Goal: Information Seeking & Learning: Learn about a topic

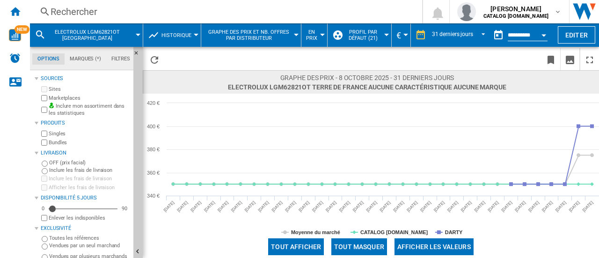
click at [62, 15] on div "Rechercher" at bounding box center [224, 11] width 347 height 13
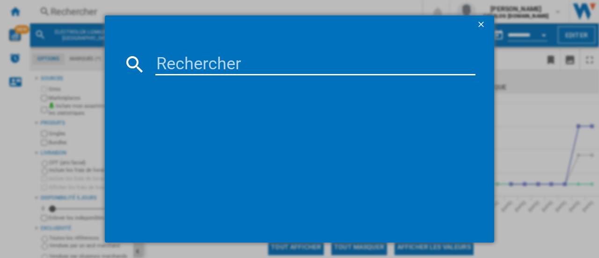
click at [186, 60] on input at bounding box center [315, 64] width 320 height 22
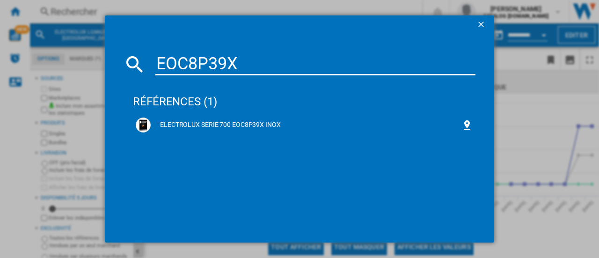
type input "EOC8P39X"
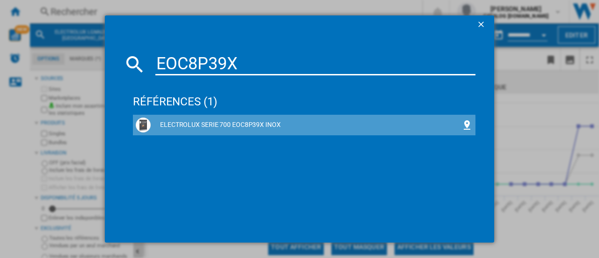
click at [212, 127] on div "ELECTROLUX SERIE 700 EOC8P39X INOX" at bounding box center [306, 124] width 311 height 9
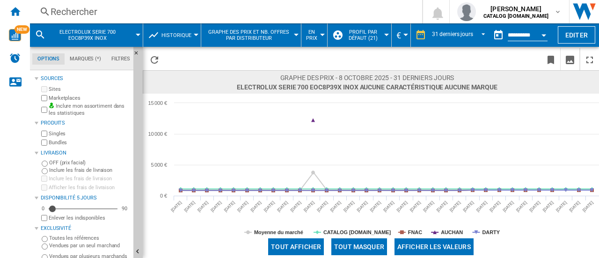
click at [544, 33] on button "Open calendar" at bounding box center [543, 33] width 17 height 17
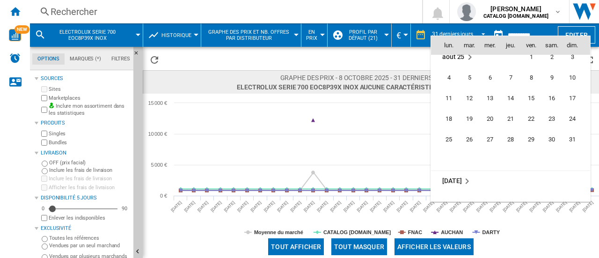
scroll to position [4183, 0]
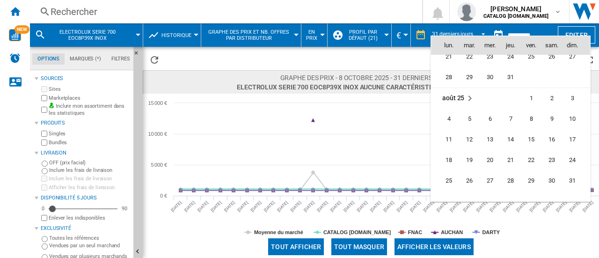
click at [446, 91] on td "août 25" at bounding box center [465, 98] width 69 height 21
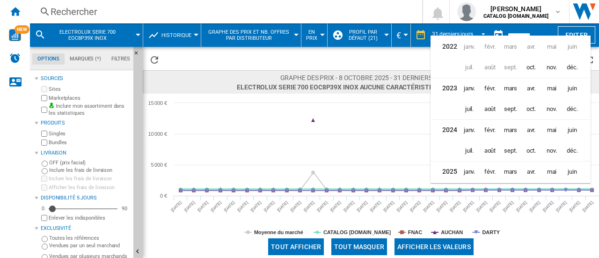
scroll to position [22, 0]
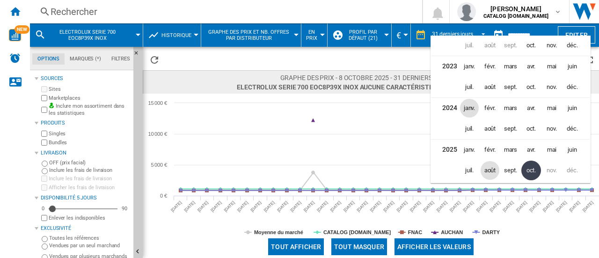
click at [466, 106] on span "janv." at bounding box center [469, 108] width 19 height 19
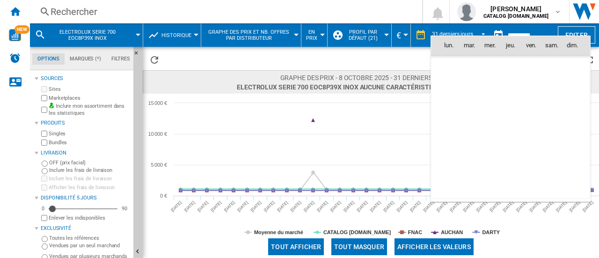
scroll to position [1860, 0]
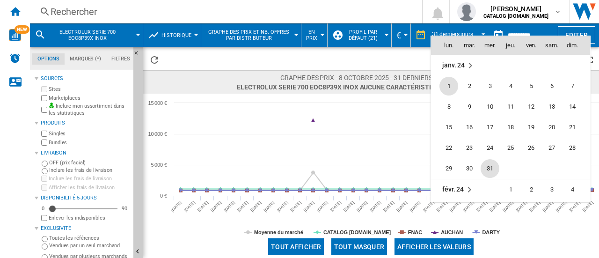
click at [493, 170] on span "31" at bounding box center [490, 168] width 19 height 19
type input "**********"
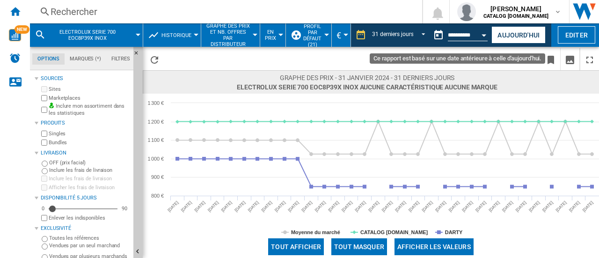
click at [488, 38] on button "Open calendar" at bounding box center [484, 33] width 17 height 17
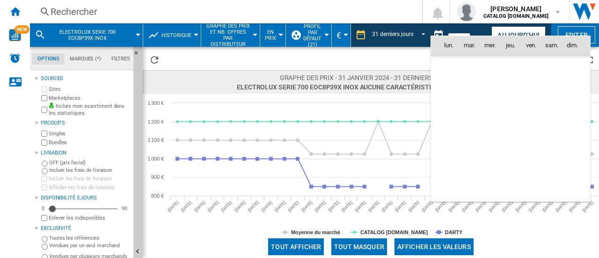
scroll to position [1860, 0]
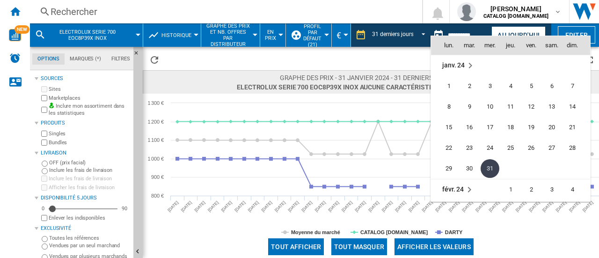
click at [469, 62] on md-icon "January 2024" at bounding box center [470, 65] width 11 height 11
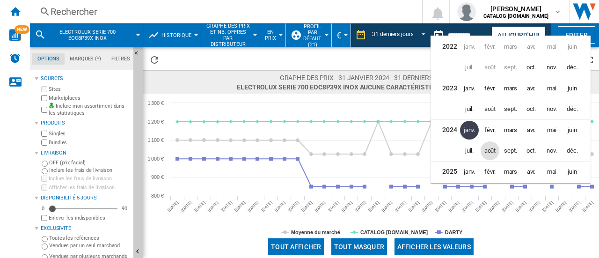
scroll to position [21, 0]
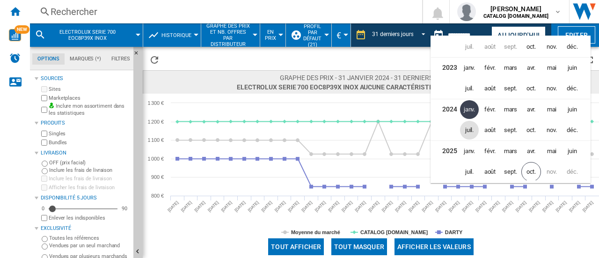
click at [469, 129] on span "juil." at bounding box center [469, 130] width 19 height 19
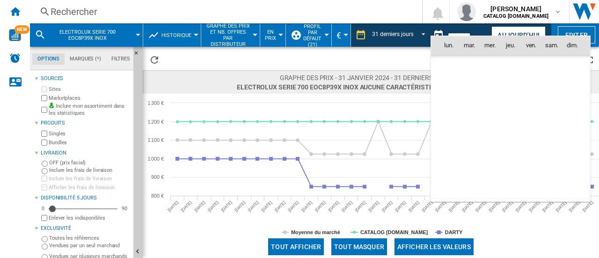
scroll to position [2604, 0]
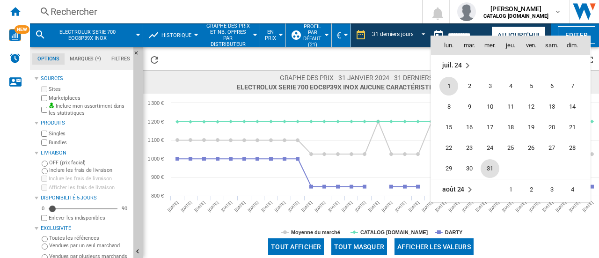
click at [490, 166] on span "31" at bounding box center [490, 168] width 19 height 19
type input "**********"
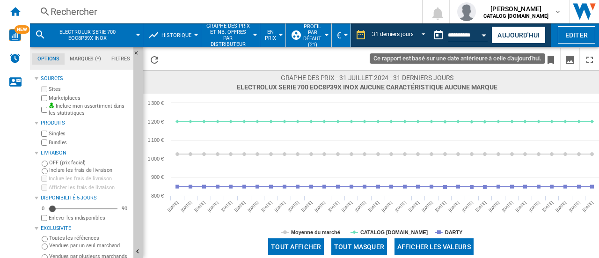
click at [484, 36] on button "Open calendar" at bounding box center [484, 33] width 17 height 17
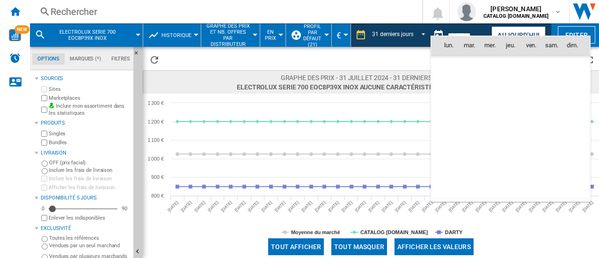
scroll to position [2604, 0]
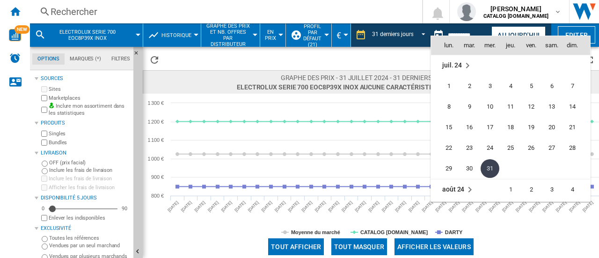
click at [444, 188] on span "août 24" at bounding box center [453, 188] width 22 height 7
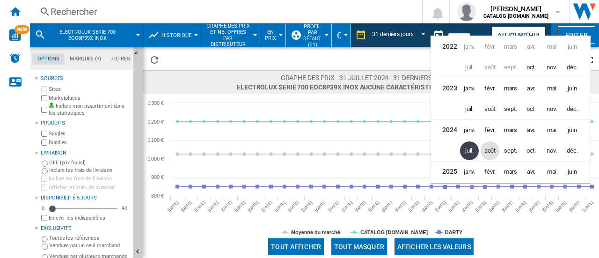
scroll to position [21, 0]
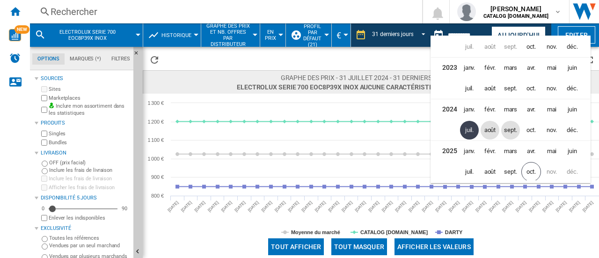
click at [515, 131] on span "sept." at bounding box center [510, 130] width 19 height 19
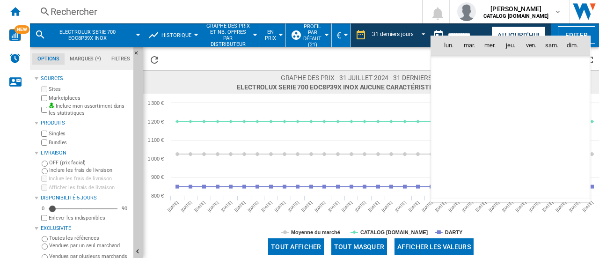
scroll to position [2852, 0]
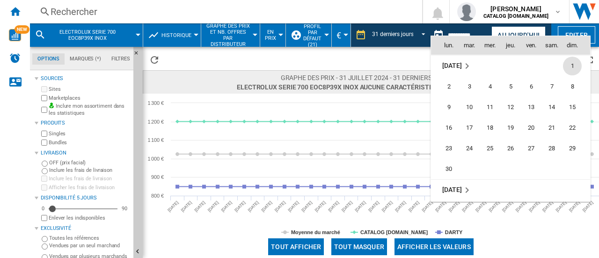
drag, startPoint x: 445, startPoint y: 167, endPoint x: 425, endPoint y: 175, distance: 21.0
click at [445, 167] on span "30" at bounding box center [448, 169] width 19 height 19
type input "**********"
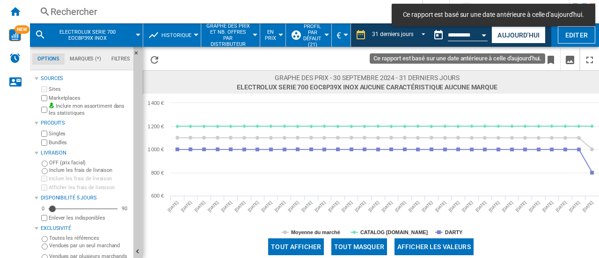
click at [482, 39] on button "Open calendar" at bounding box center [484, 33] width 17 height 17
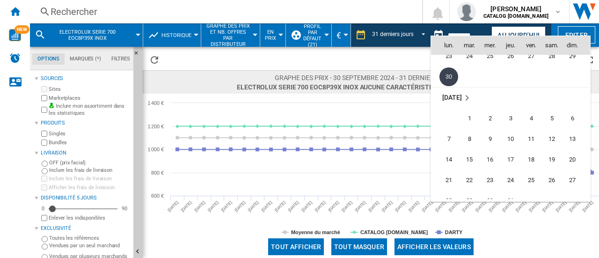
scroll to position [2992, 0]
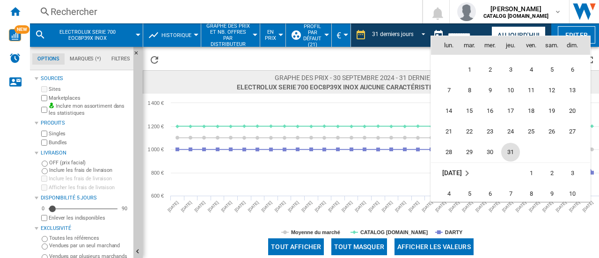
click at [513, 148] on span "31" at bounding box center [510, 152] width 19 height 19
type input "**********"
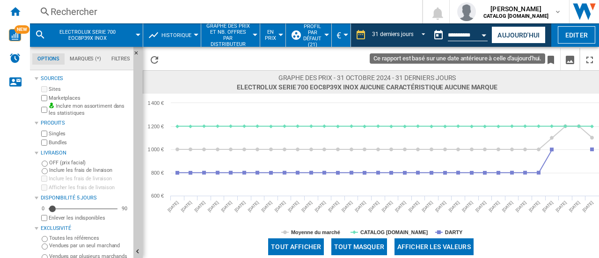
click at [486, 36] on div "Open calendar" at bounding box center [484, 35] width 5 height 2
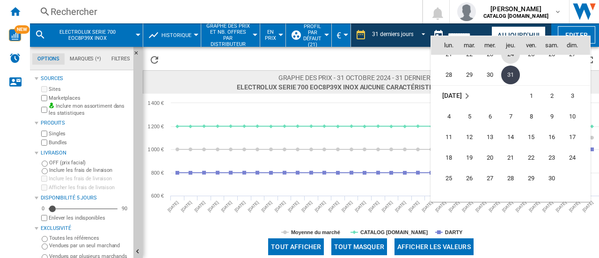
scroll to position [3116, 0]
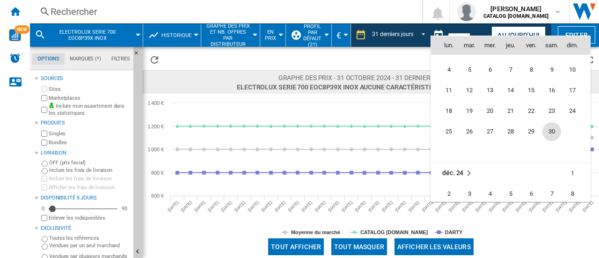
click at [549, 132] on span "30" at bounding box center [551, 131] width 19 height 19
type input "**********"
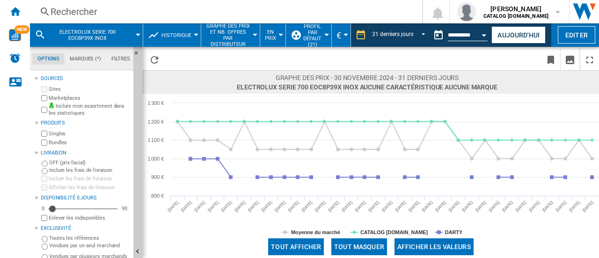
click at [482, 36] on button "Open calendar" at bounding box center [484, 33] width 17 height 17
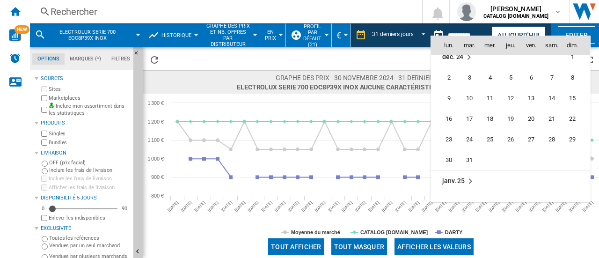
scroll to position [3240, 0]
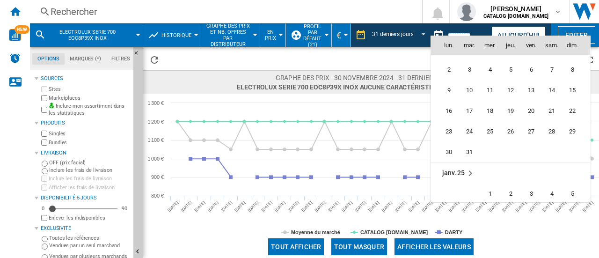
drag, startPoint x: 469, startPoint y: 152, endPoint x: 468, endPoint y: 157, distance: 5.2
click at [469, 153] on span "31" at bounding box center [469, 152] width 19 height 19
type input "**********"
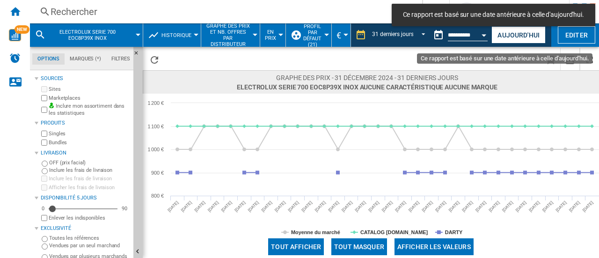
click at [484, 33] on button "Open calendar" at bounding box center [484, 33] width 17 height 17
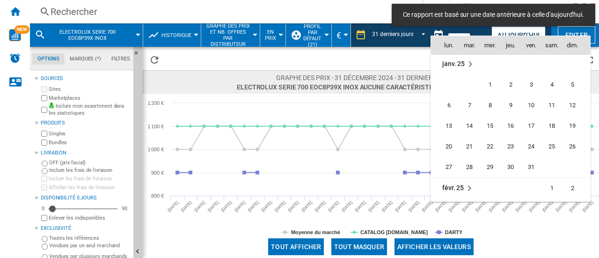
scroll to position [3364, 0]
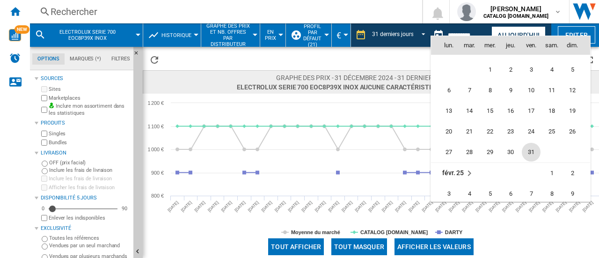
click at [525, 153] on span "31" at bounding box center [531, 152] width 19 height 19
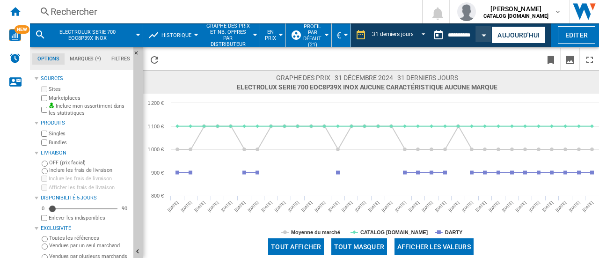
type input "**********"
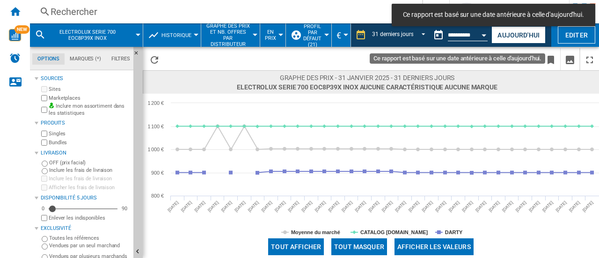
click at [487, 31] on button "Open calendar" at bounding box center [484, 33] width 17 height 17
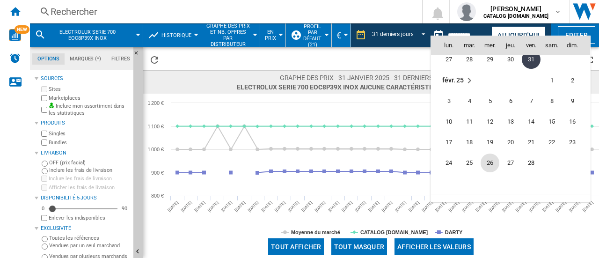
scroll to position [3488, 0]
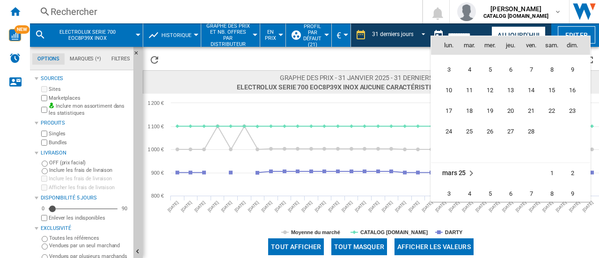
click at [536, 135] on span "28" at bounding box center [531, 131] width 19 height 19
type input "**********"
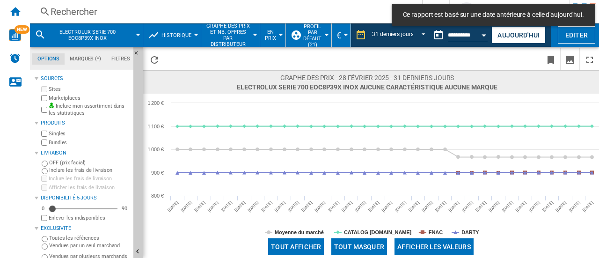
click at [483, 33] on button "Open calendar" at bounding box center [484, 33] width 17 height 17
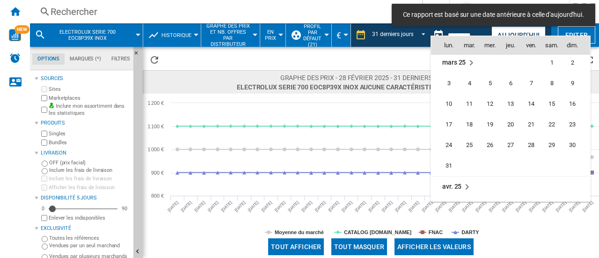
scroll to position [3612, 0]
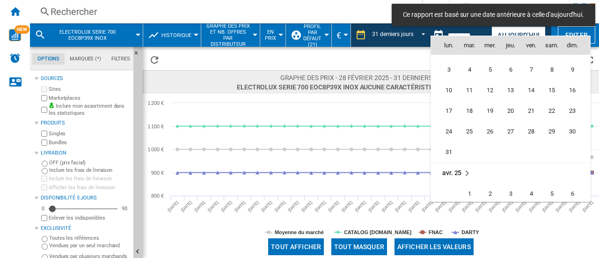
click at [436, 149] on td "31" at bounding box center [445, 152] width 28 height 21
type input "**********"
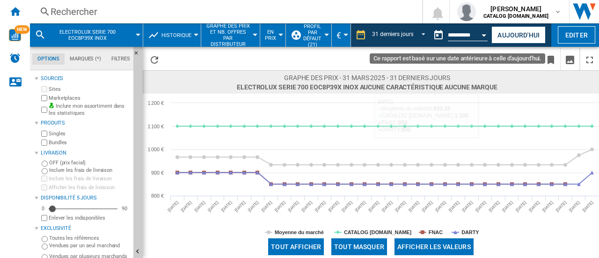
click at [485, 33] on button "Open calendar" at bounding box center [484, 33] width 17 height 17
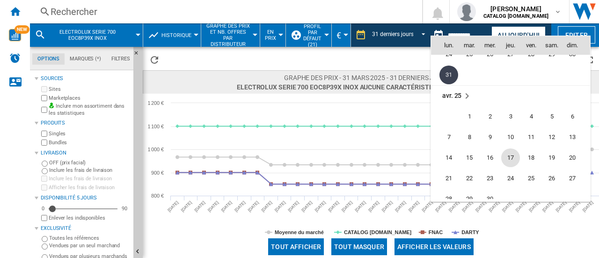
scroll to position [3736, 0]
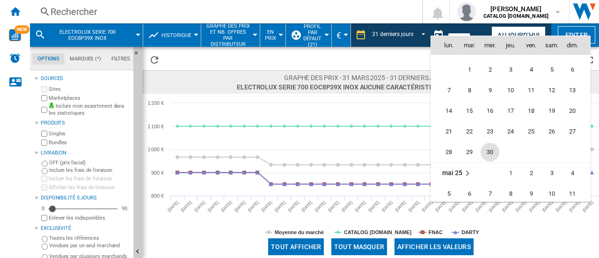
click at [488, 152] on span "30" at bounding box center [490, 152] width 19 height 19
type input "**********"
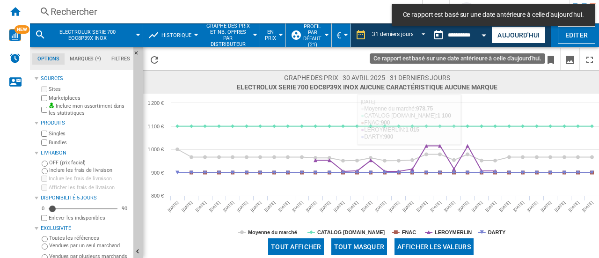
click at [486, 37] on button "Open calendar" at bounding box center [484, 33] width 17 height 17
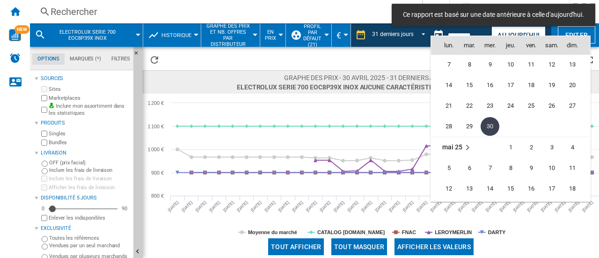
scroll to position [3814, 0]
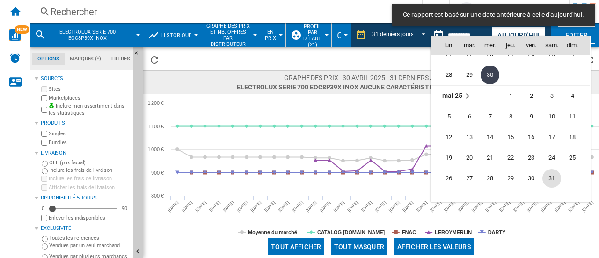
click at [552, 175] on span "31" at bounding box center [551, 178] width 19 height 19
type input "**********"
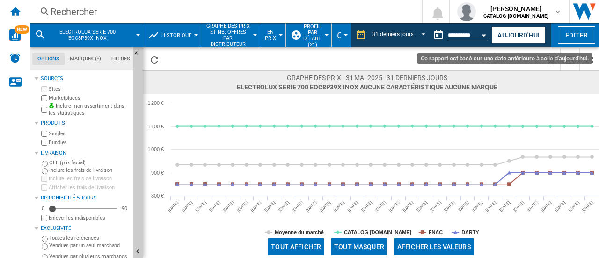
click at [484, 34] on div "Open calendar" at bounding box center [484, 35] width 5 height 2
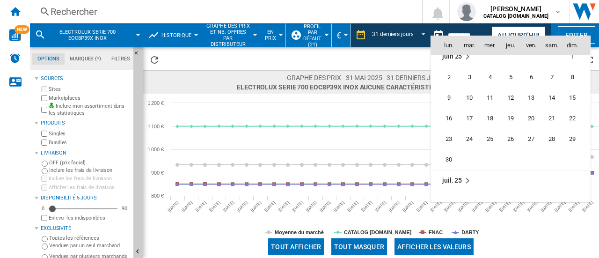
scroll to position [3984, 0]
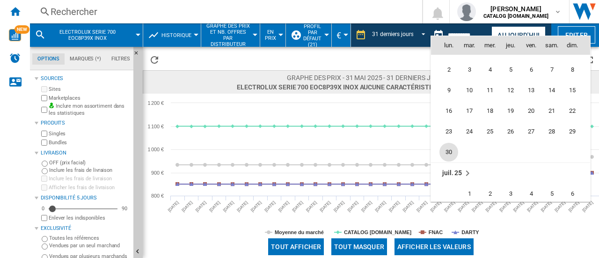
click at [449, 153] on span "30" at bounding box center [448, 152] width 19 height 19
type input "**********"
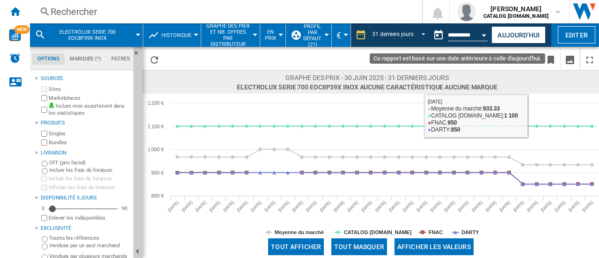
click at [477, 33] on button "Open calendar" at bounding box center [484, 33] width 17 height 17
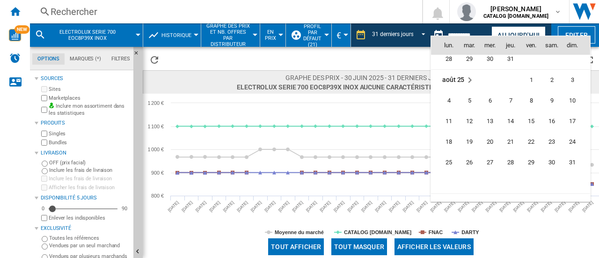
scroll to position [4202, 0]
click at [569, 162] on span "31" at bounding box center [572, 162] width 19 height 19
type input "**********"
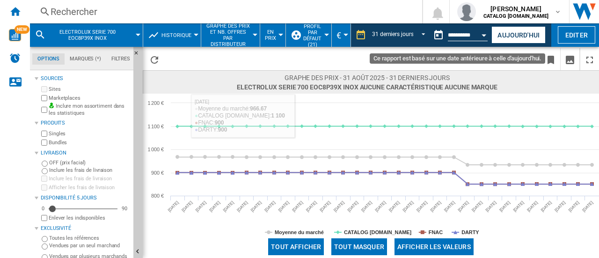
click at [473, 32] on input "**********" at bounding box center [468, 36] width 40 height 8
click at [484, 36] on button "Open calendar" at bounding box center [484, 33] width 17 height 17
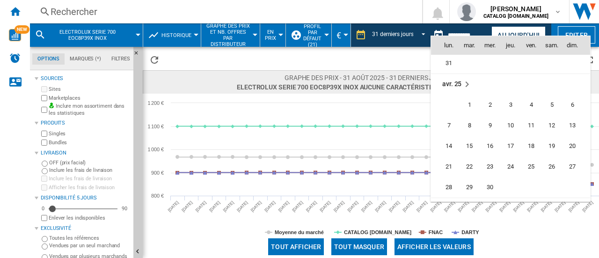
scroll to position [3701, 0]
click at [447, 81] on td "avr. 25" at bounding box center [510, 84] width 159 height 21
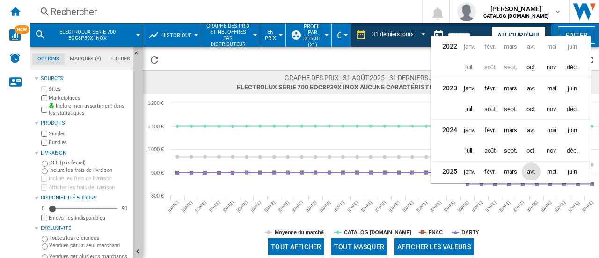
scroll to position [21, 0]
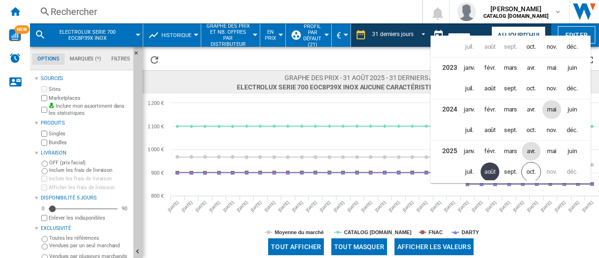
click at [554, 109] on span "mai" at bounding box center [551, 109] width 19 height 19
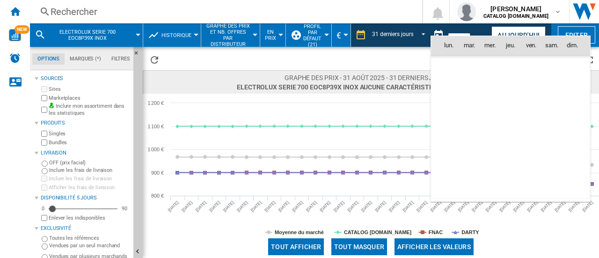
scroll to position [2356, 0]
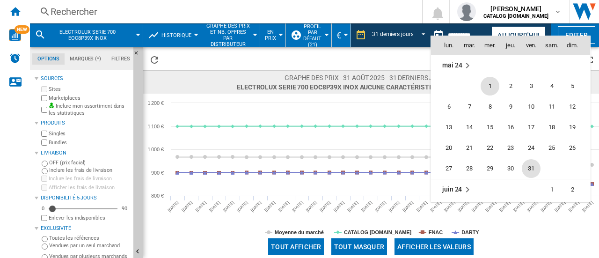
click at [532, 168] on span "31" at bounding box center [531, 168] width 19 height 19
type input "**********"
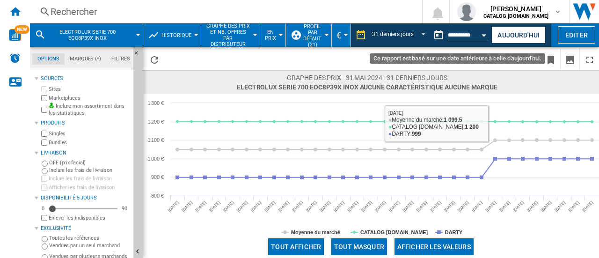
click at [487, 34] on button "Open calendar" at bounding box center [484, 33] width 17 height 17
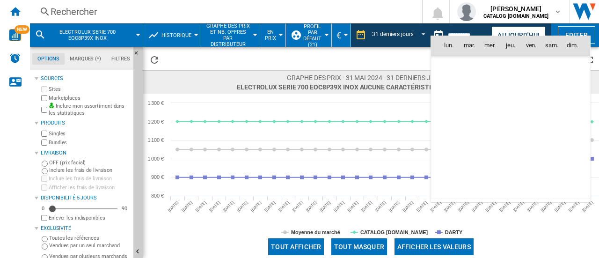
scroll to position [2356, 0]
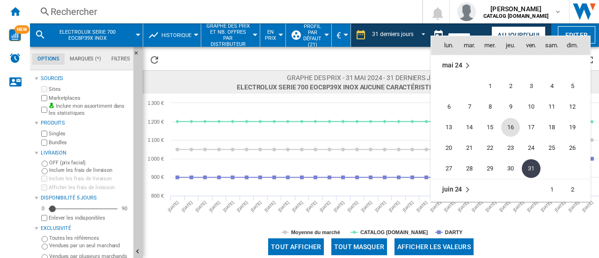
click at [503, 127] on span "16" at bounding box center [510, 127] width 19 height 19
type input "**********"
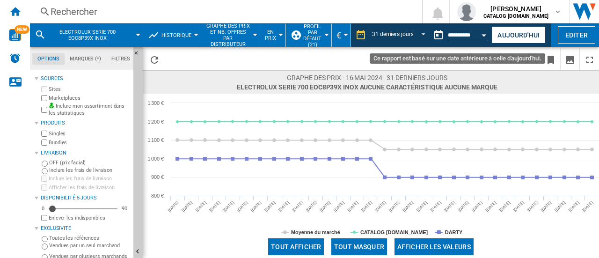
click at [470, 36] on input "**********" at bounding box center [468, 36] width 40 height 8
click at [482, 35] on div "Open calendar" at bounding box center [484, 35] width 5 height 2
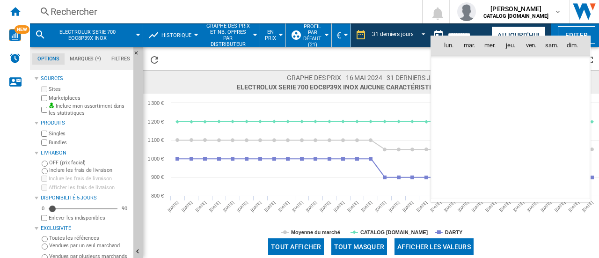
scroll to position [2356, 0]
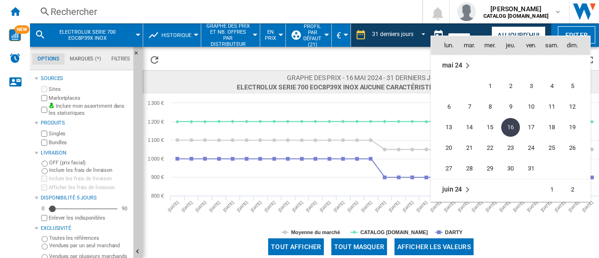
click at [452, 185] on span "juin 24" at bounding box center [452, 188] width 20 height 7
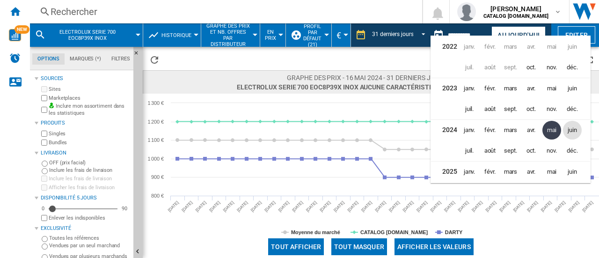
scroll to position [21, 0]
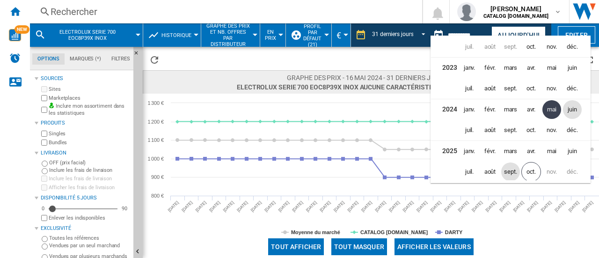
click at [516, 174] on span "sept." at bounding box center [510, 171] width 19 height 19
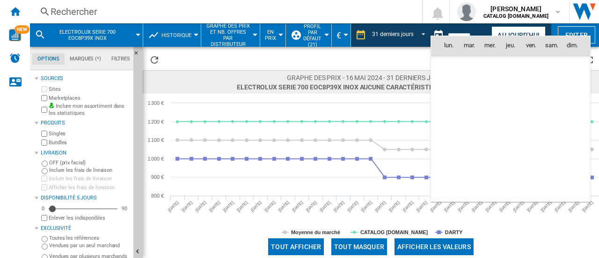
scroll to position [4340, 0]
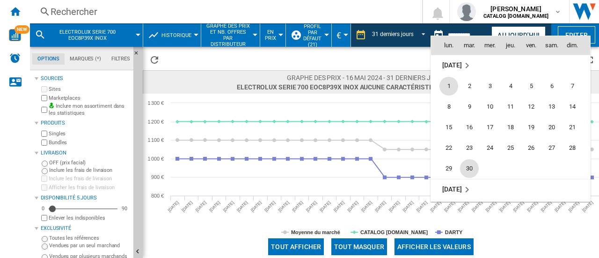
click at [472, 167] on span "30" at bounding box center [469, 168] width 19 height 19
type input "**********"
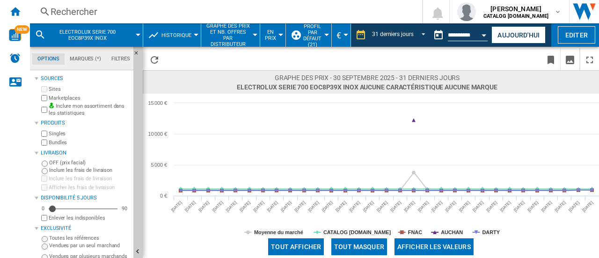
click at [109, 11] on div "Rechercher" at bounding box center [224, 11] width 347 height 13
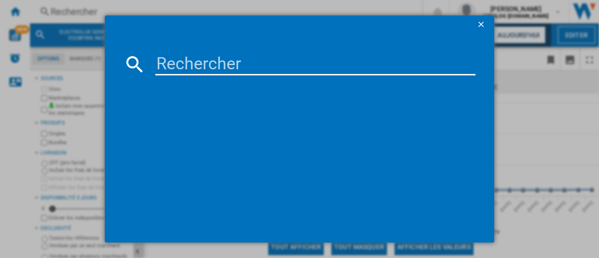
click at [176, 63] on input at bounding box center [315, 64] width 320 height 22
click at [263, 5] on div at bounding box center [299, 129] width 599 height 258
click at [41, 13] on div at bounding box center [299, 129] width 599 height 258
click at [481, 27] on ng-md-icon "getI18NText('BUTTONS.CLOSE_DIALOG')" at bounding box center [481, 25] width 11 height 11
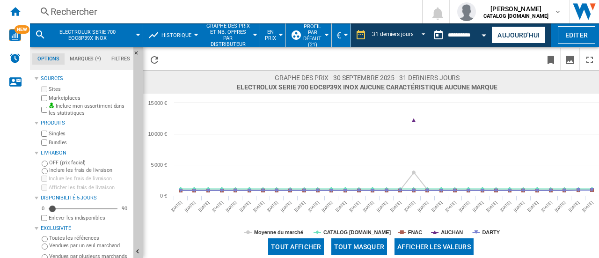
click at [192, 35] on button "Historique" at bounding box center [178, 34] width 35 height 23
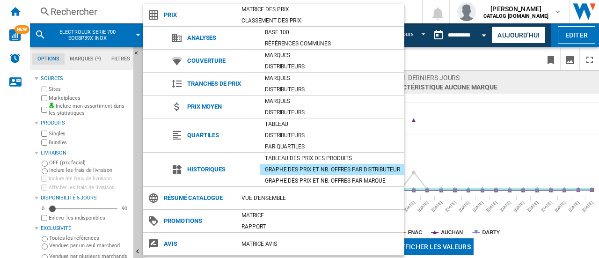
click at [81, 20] on md-backdrop at bounding box center [299, 129] width 599 height 258
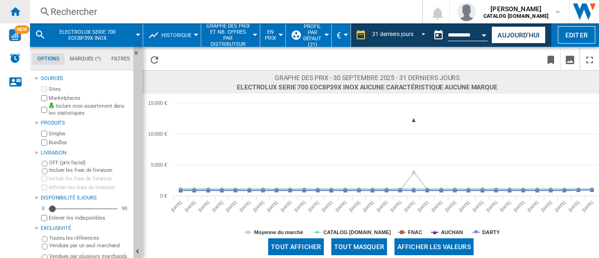
click at [12, 8] on ng-md-icon "Accueil" at bounding box center [14, 11] width 11 height 11
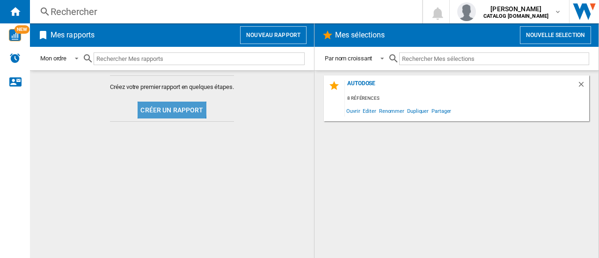
click at [164, 107] on button "Créer un rapport" at bounding box center [172, 110] width 68 height 17
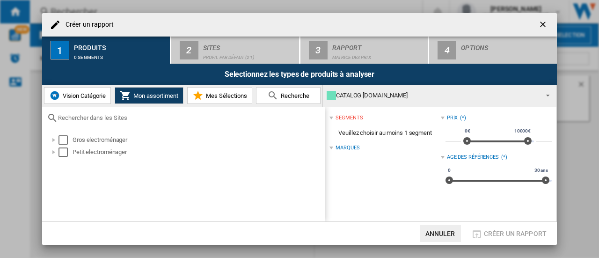
click at [119, 117] on input "text" at bounding box center [189, 117] width 262 height 7
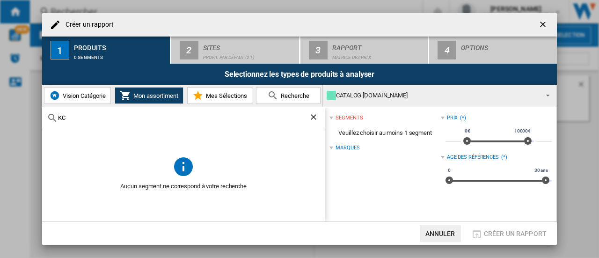
type input "K"
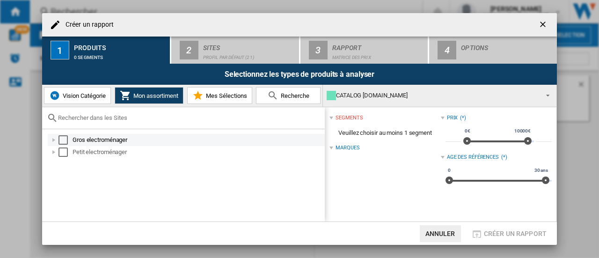
click at [54, 139] on div at bounding box center [53, 139] width 9 height 9
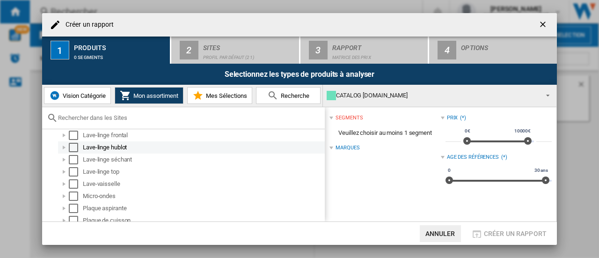
scroll to position [228, 0]
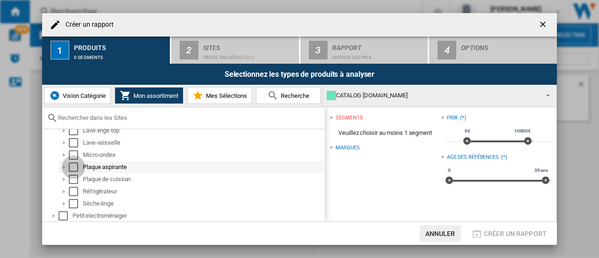
click at [75, 167] on div "Select" at bounding box center [73, 166] width 9 height 9
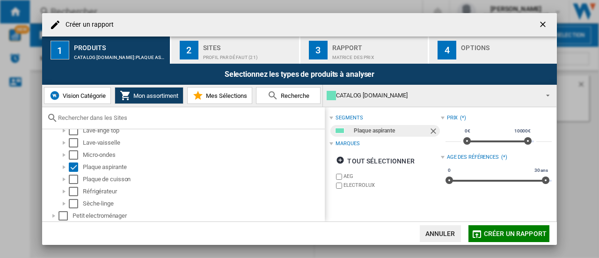
click at [213, 53] on div "Profil par défaut (21)" at bounding box center [249, 55] width 92 height 10
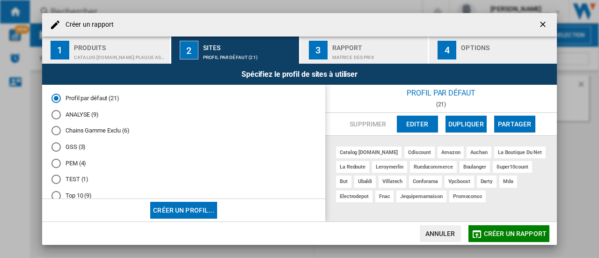
click at [395, 164] on div "leroymerlin" at bounding box center [389, 167] width 35 height 12
click at [545, 30] on ng-md-icon "getI18NText('BUTTONS.CLOSE_DIALOG')" at bounding box center [543, 25] width 11 height 11
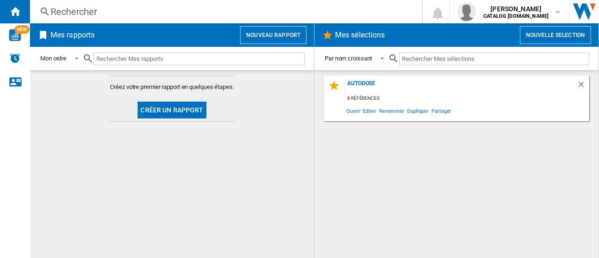
click at [99, 13] on div "Rechercher" at bounding box center [224, 11] width 347 height 13
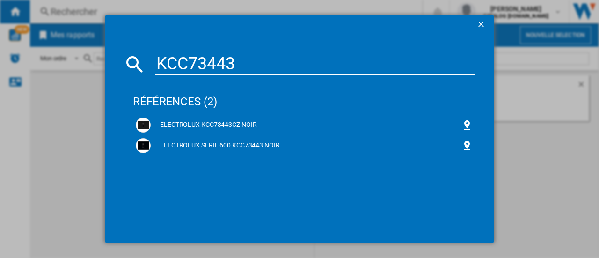
type input "KCC73443"
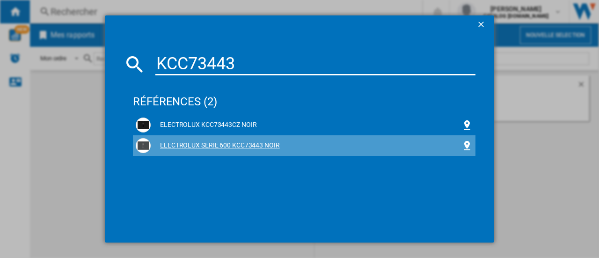
click at [226, 145] on div "ELECTROLUX SERIE 600 KCC73443 NOIR" at bounding box center [306, 145] width 311 height 9
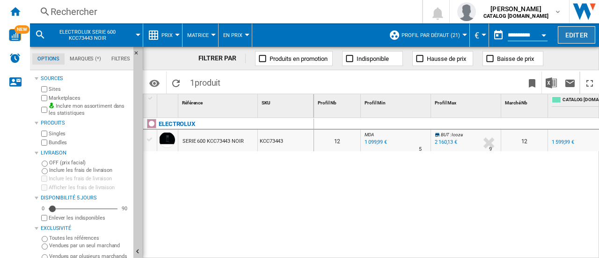
click at [580, 35] on button "Editer" at bounding box center [576, 34] width 37 height 17
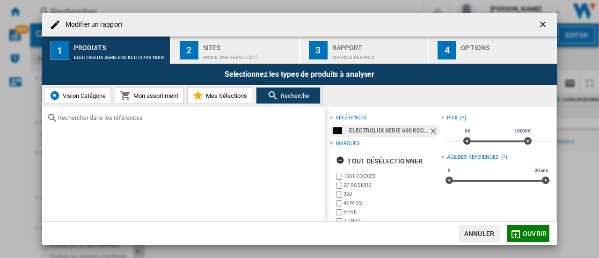
click at [545, 23] on ng-md-icon "getI18NText('BUTTONS.CLOSE_DIALOG')" at bounding box center [543, 25] width 11 height 11
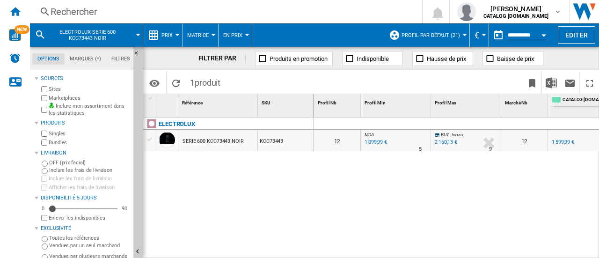
click at [176, 33] on button "Prix" at bounding box center [169, 34] width 16 height 23
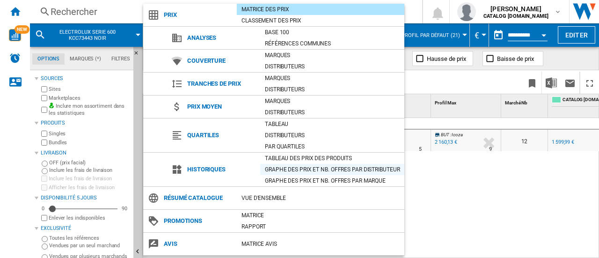
click at [324, 167] on div "Graphe des prix et nb. offres par distributeur" at bounding box center [332, 169] width 144 height 9
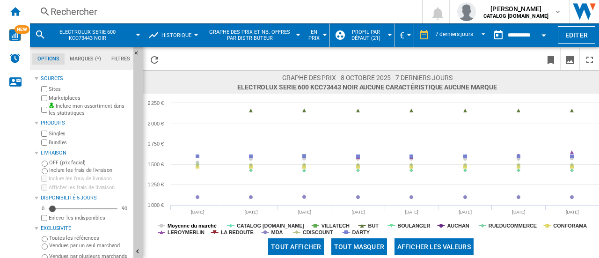
click at [193, 226] on tspan "Moyenne du marché" at bounding box center [192, 226] width 49 height 6
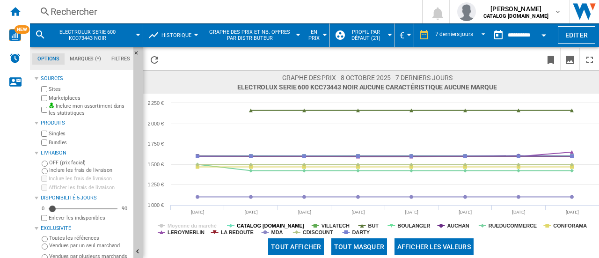
click at [269, 223] on tspan "CATALOG [DOMAIN_NAME]" at bounding box center [271, 226] width 68 height 6
click at [246, 234] on tspan "LA REDOUTE" at bounding box center [237, 232] width 33 height 6
click at [274, 234] on tspan "MDA" at bounding box center [277, 232] width 12 height 6
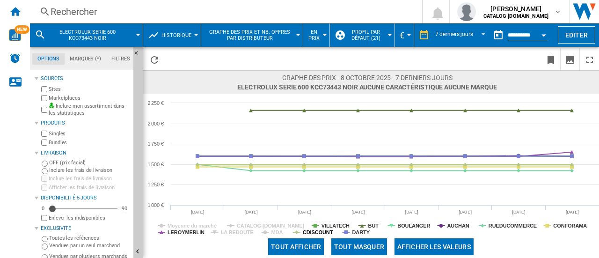
click at [314, 233] on tspan "CDISCOUNT" at bounding box center [318, 232] width 30 height 6
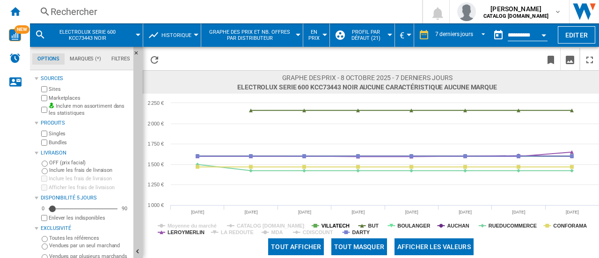
click at [328, 227] on tspan "VILLATECH" at bounding box center [335, 226] width 28 height 6
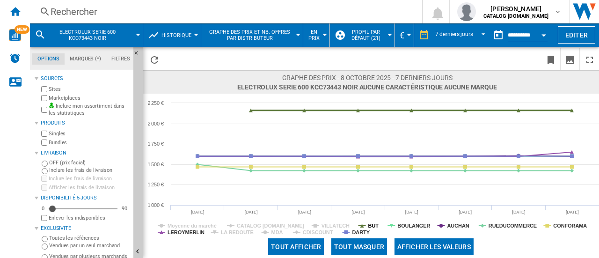
click at [360, 226] on icon at bounding box center [362, 226] width 4 height 4
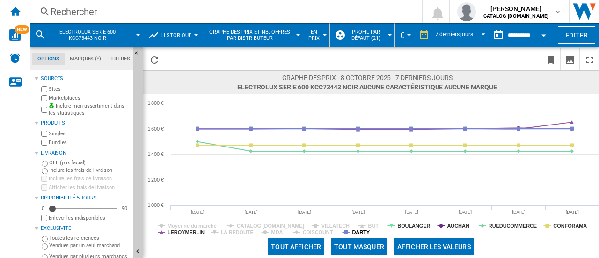
click at [364, 232] on tspan "DARTY" at bounding box center [361, 232] width 18 height 6
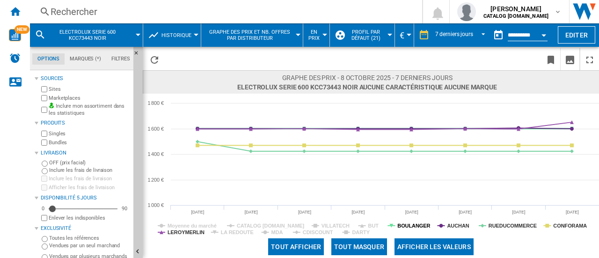
click at [413, 224] on tspan "BOULANGER" at bounding box center [413, 226] width 33 height 6
click at [454, 223] on tspan "AUCHAN" at bounding box center [458, 226] width 22 height 6
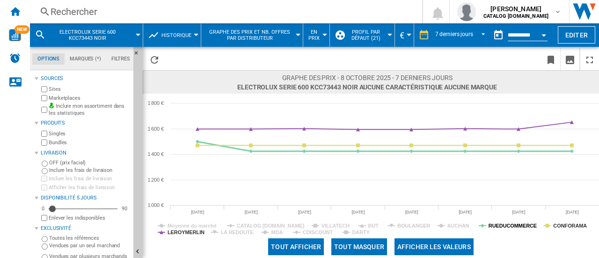
click at [515, 226] on tspan "RUEDUCOMMERCE" at bounding box center [513, 226] width 48 height 6
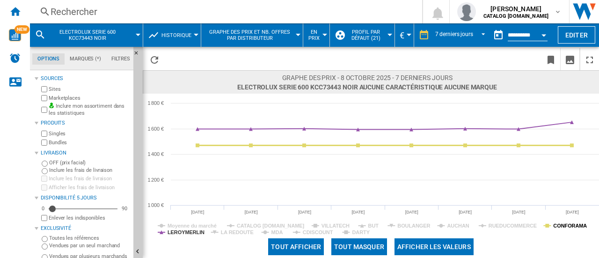
click at [576, 223] on tspan "CONFORAMA" at bounding box center [570, 226] width 34 height 6
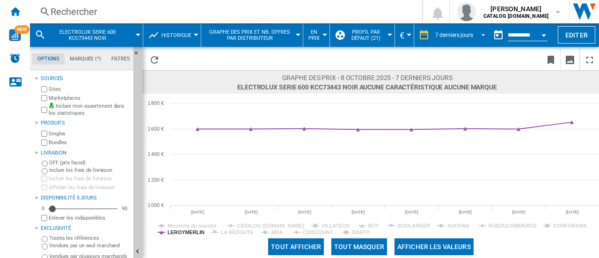
click at [484, 31] on md-select-value "7 derniers jours" at bounding box center [461, 35] width 55 height 14
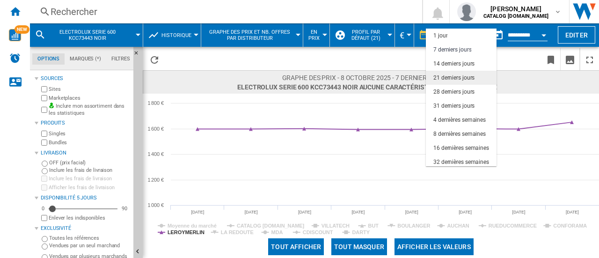
scroll to position [14, 0]
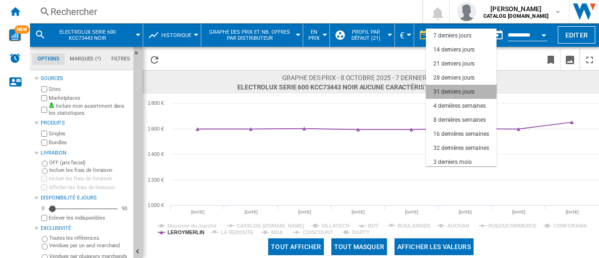
click at [458, 86] on md-option "31 derniers jours" at bounding box center [461, 92] width 71 height 14
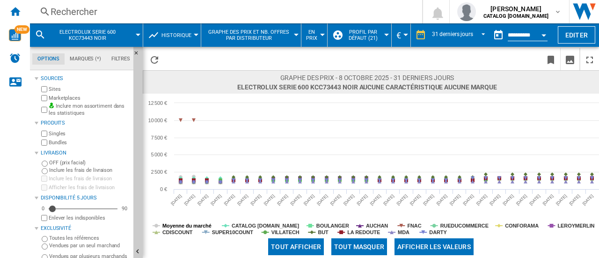
click at [191, 223] on tspan "Moyenne du marché" at bounding box center [186, 226] width 49 height 6
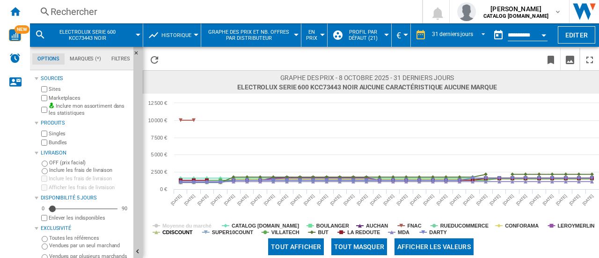
click at [187, 231] on tspan "CDISCOUNT" at bounding box center [177, 232] width 30 height 6
click at [239, 233] on tspan "SUPER10COUNT" at bounding box center [232, 232] width 41 height 6
click at [246, 223] on tspan "CATALOG [DOMAIN_NAME]" at bounding box center [266, 226] width 68 height 6
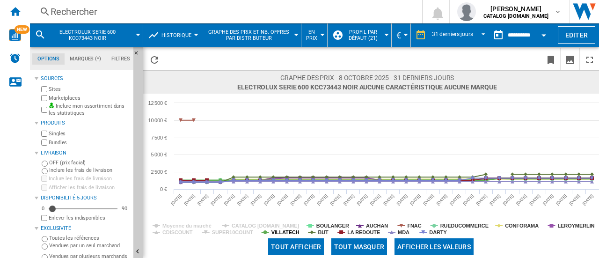
click at [282, 232] on tspan "VILLATECH" at bounding box center [285, 232] width 28 height 6
click at [323, 232] on tspan "BUT" at bounding box center [323, 232] width 11 height 6
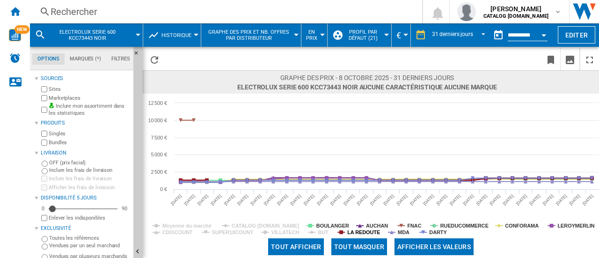
click at [362, 232] on tspan "LA REDOUTE" at bounding box center [363, 232] width 33 height 6
click at [378, 224] on tspan "AUCHAN" at bounding box center [377, 226] width 22 height 6
click at [401, 233] on tspan "MDA" at bounding box center [404, 232] width 12 height 6
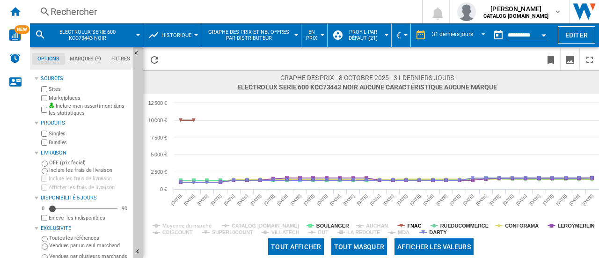
click at [414, 225] on tspan "FNAC" at bounding box center [414, 226] width 14 height 6
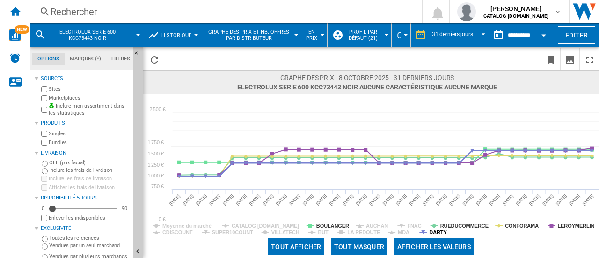
click at [436, 233] on tspan "DARTY" at bounding box center [438, 232] width 18 height 6
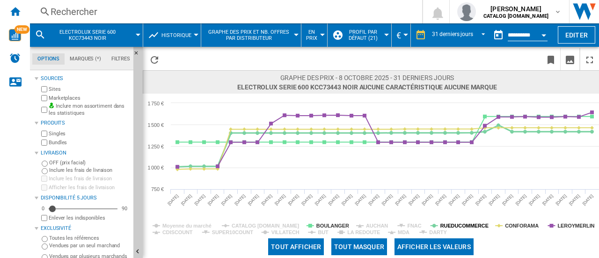
click at [448, 224] on tspan "RUEDUCOMMERCE" at bounding box center [464, 226] width 48 height 6
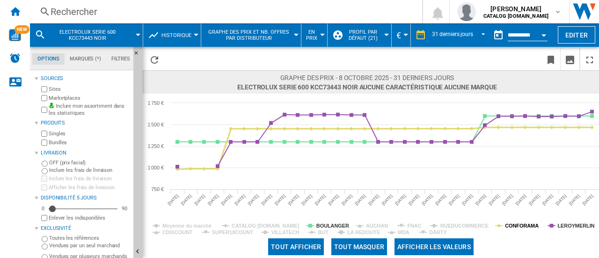
click at [513, 227] on tspan "CONFORAMA" at bounding box center [522, 226] width 34 height 6
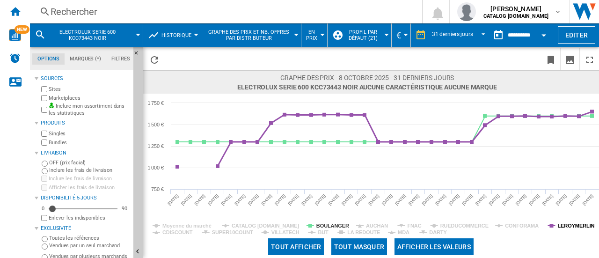
click at [568, 226] on tspan "LEROYMERLIN" at bounding box center [575, 226] width 37 height 6
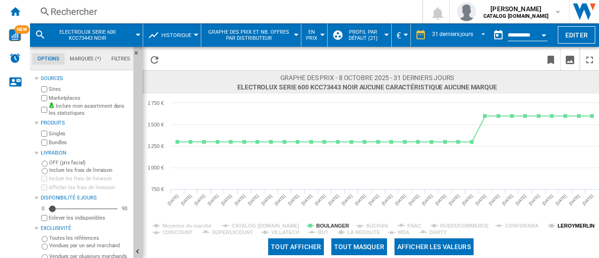
click at [566, 225] on tspan "LEROYMERLIN" at bounding box center [575, 226] width 37 height 6
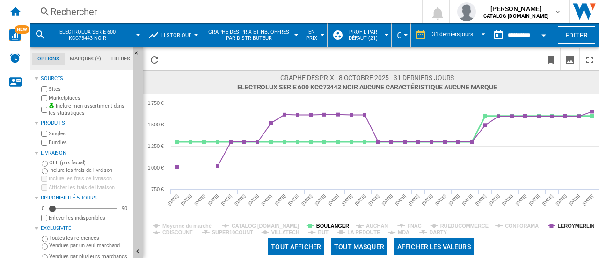
click at [330, 226] on tspan "BOULANGER" at bounding box center [332, 226] width 33 height 6
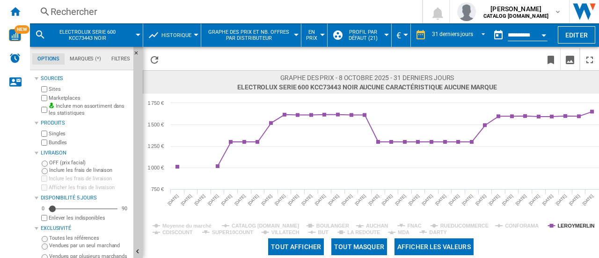
click at [154, 6] on div "Rechercher" at bounding box center [224, 11] width 347 height 13
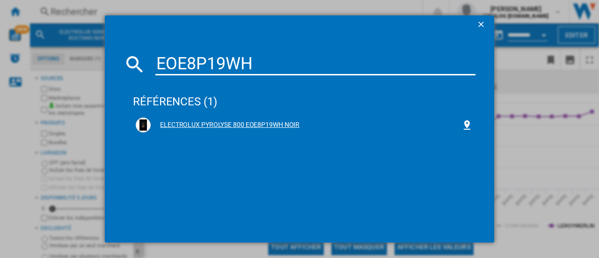
type input "EOE8P19WH"
click at [225, 126] on div "ELECTROLUX PYROLYSE 800 EOE8P19WH NOIR" at bounding box center [306, 124] width 311 height 9
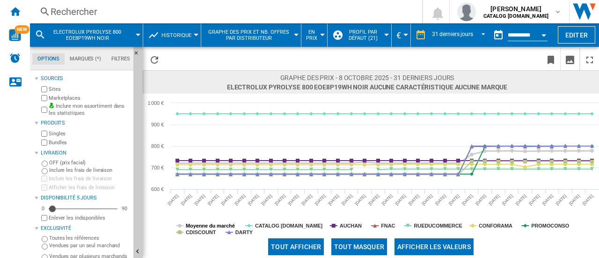
drag, startPoint x: 204, startPoint y: 224, endPoint x: 201, endPoint y: 229, distance: 5.5
click at [204, 224] on tspan "Moyenne du marché" at bounding box center [210, 226] width 49 height 6
click at [201, 230] on tspan "CDISCOUNT" at bounding box center [201, 232] width 30 height 6
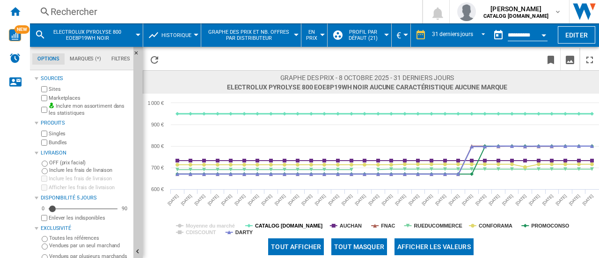
click at [263, 226] on tspan "CATALOG [DOMAIN_NAME]" at bounding box center [289, 226] width 68 height 6
